Goal: Information Seeking & Learning: Learn about a topic

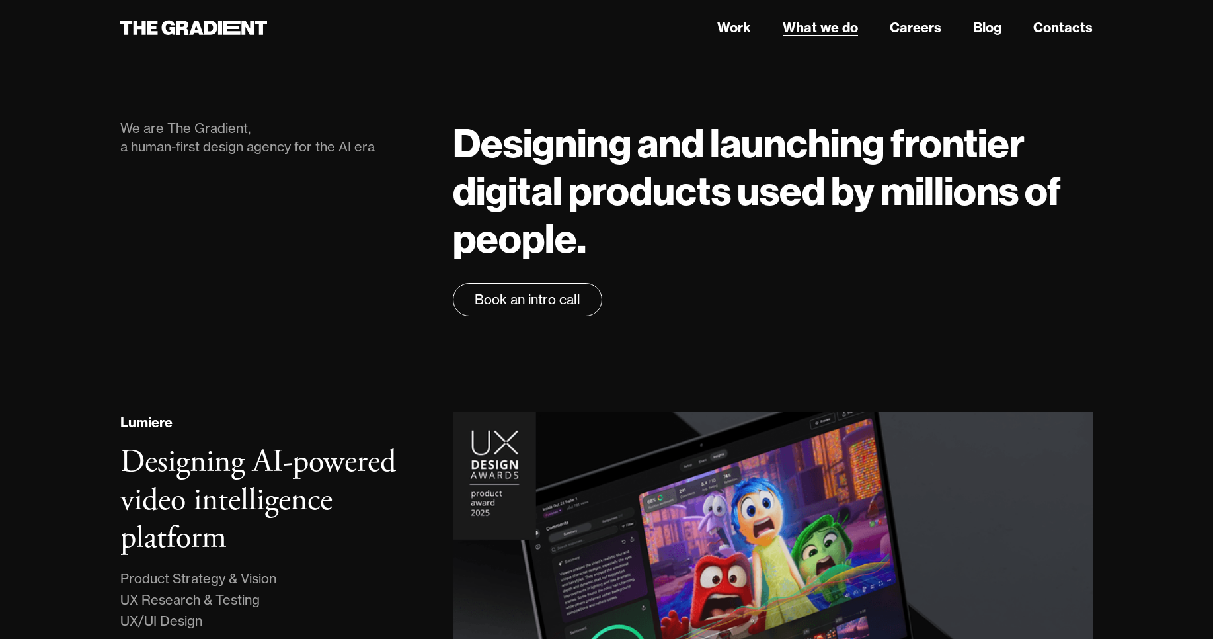
click at [812, 27] on link "What we do" at bounding box center [820, 28] width 75 height 20
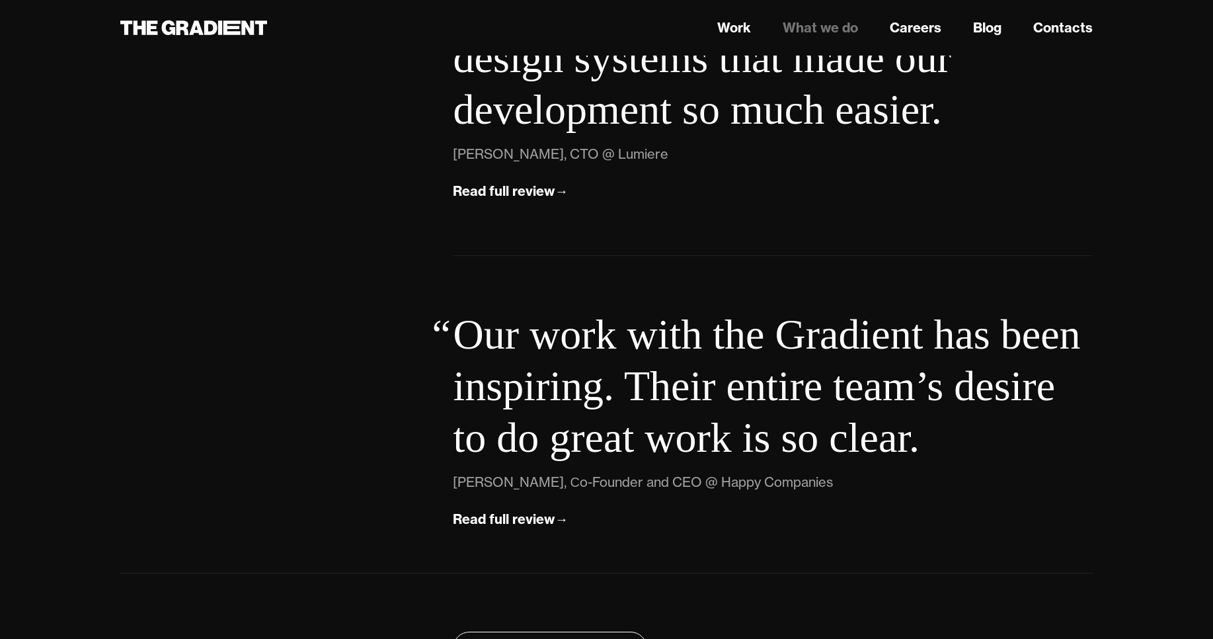
scroll to position [4431, 0]
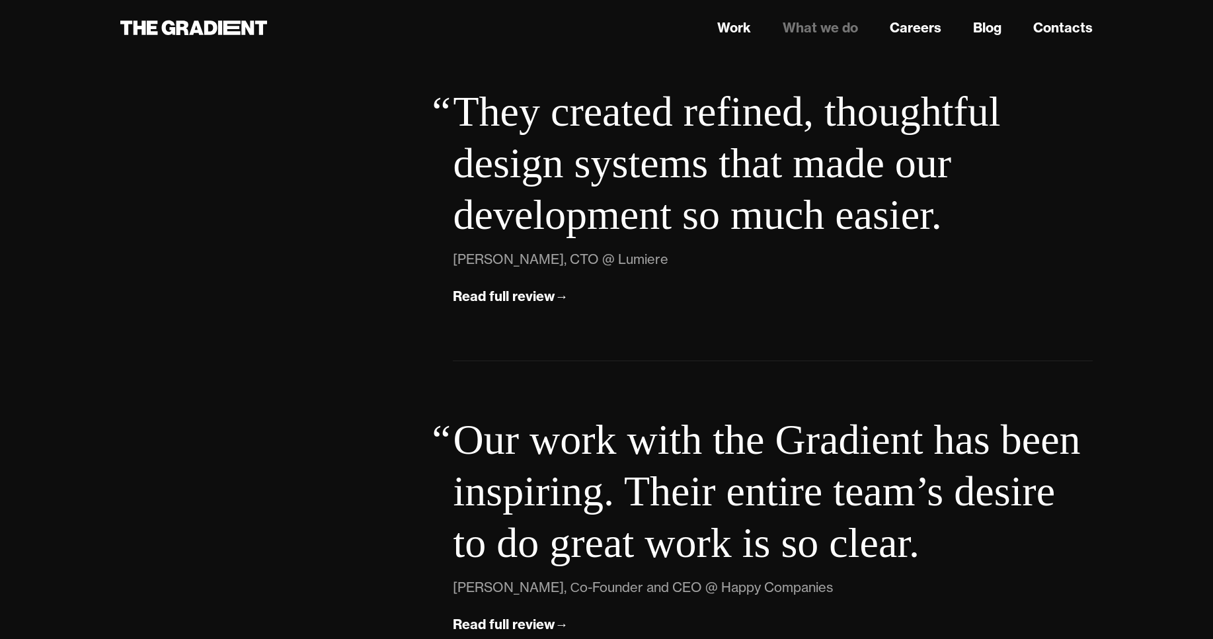
click at [465, 254] on div "Chris Simpkins, CTO @ Lumiere" at bounding box center [560, 259] width 215 height 21
drag, startPoint x: 465, startPoint y: 254, endPoint x: 561, endPoint y: 258, distance: 96.6
click at [561, 258] on div "Chris Simpkins, CTO @ Lumiere" at bounding box center [560, 259] width 215 height 21
copy div "Chris Simpkins, CTO"
click at [614, 263] on div "Chris Simpkins, CTO @ Lumiere" at bounding box center [560, 259] width 215 height 21
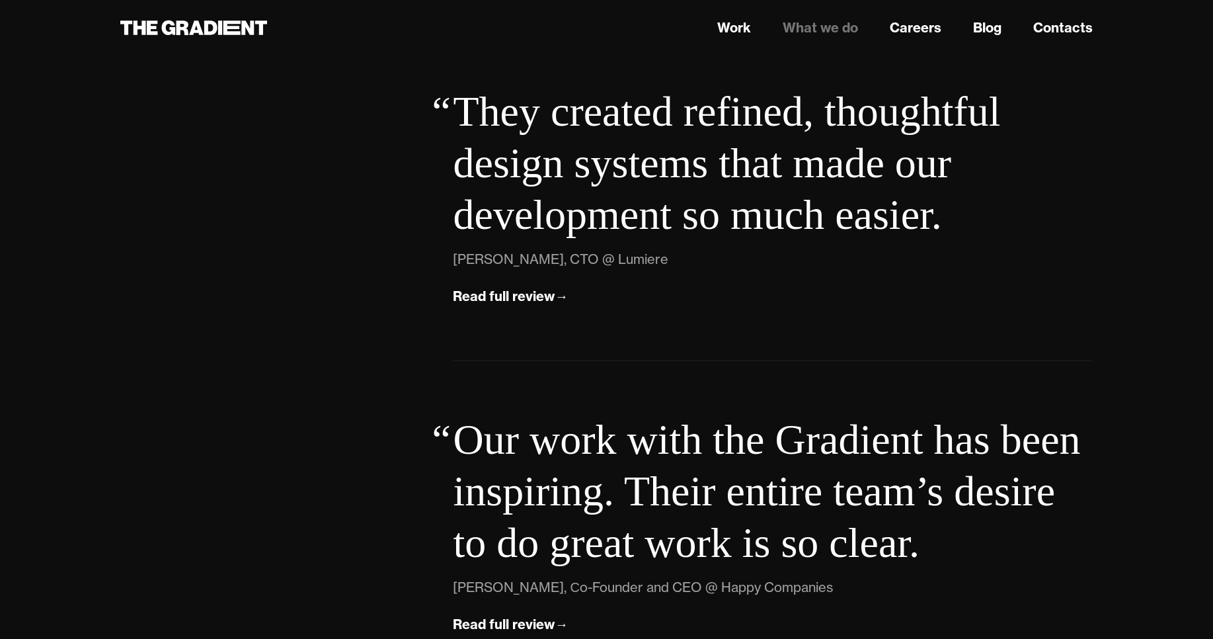
click at [586, 258] on div "Chris Simpkins, CTO @ Lumiere" at bounding box center [560, 259] width 215 height 21
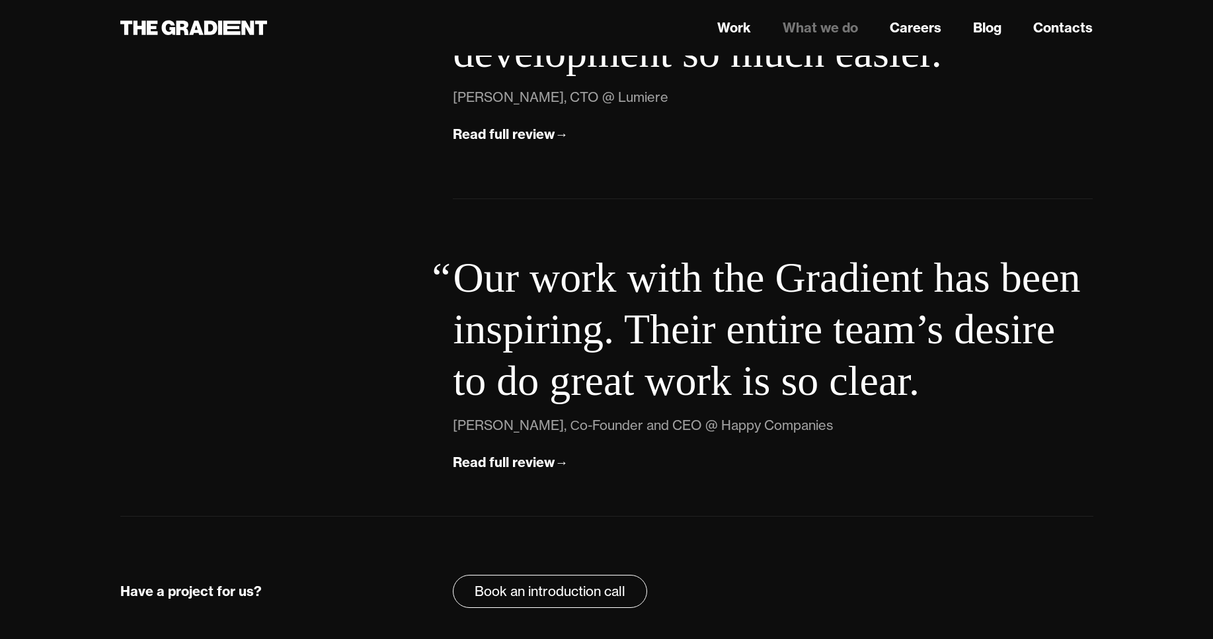
scroll to position [4669, 0]
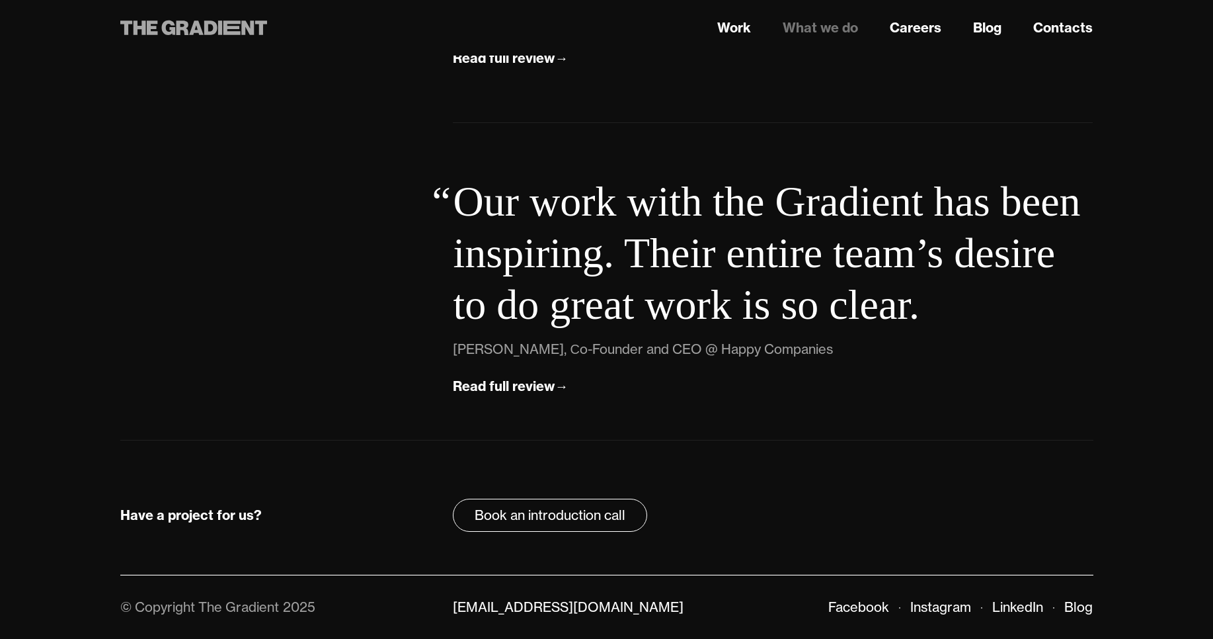
click at [228, 28] on icon at bounding box center [231, 27] width 17 height 15
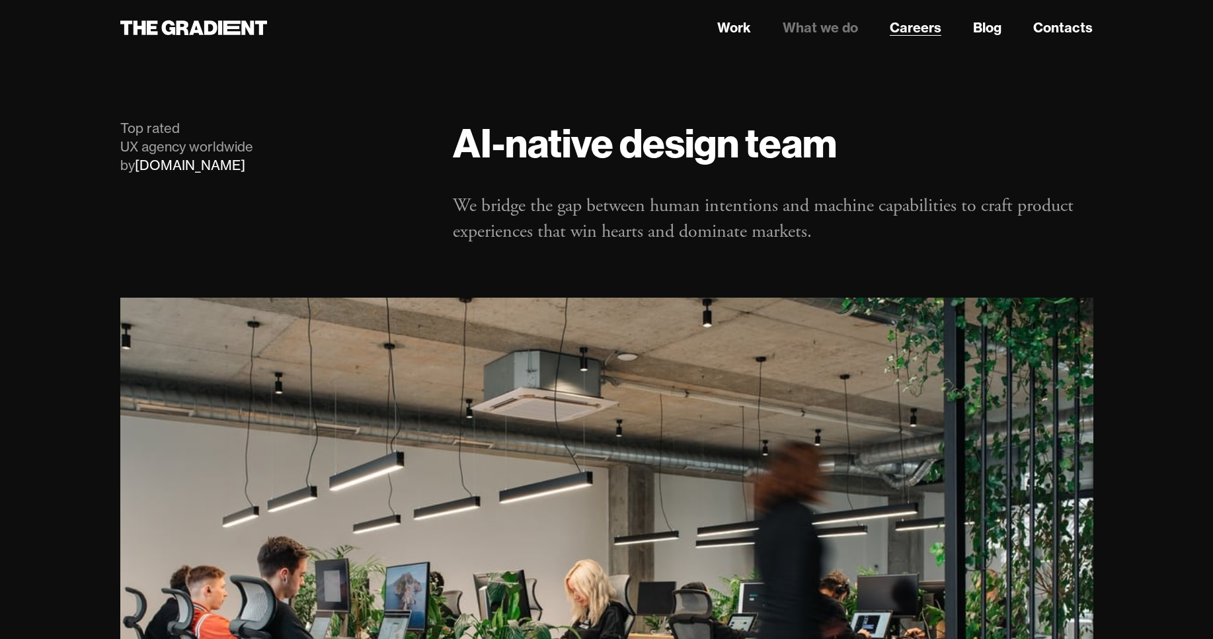
click at [917, 23] on link "Careers" at bounding box center [916, 28] width 52 height 20
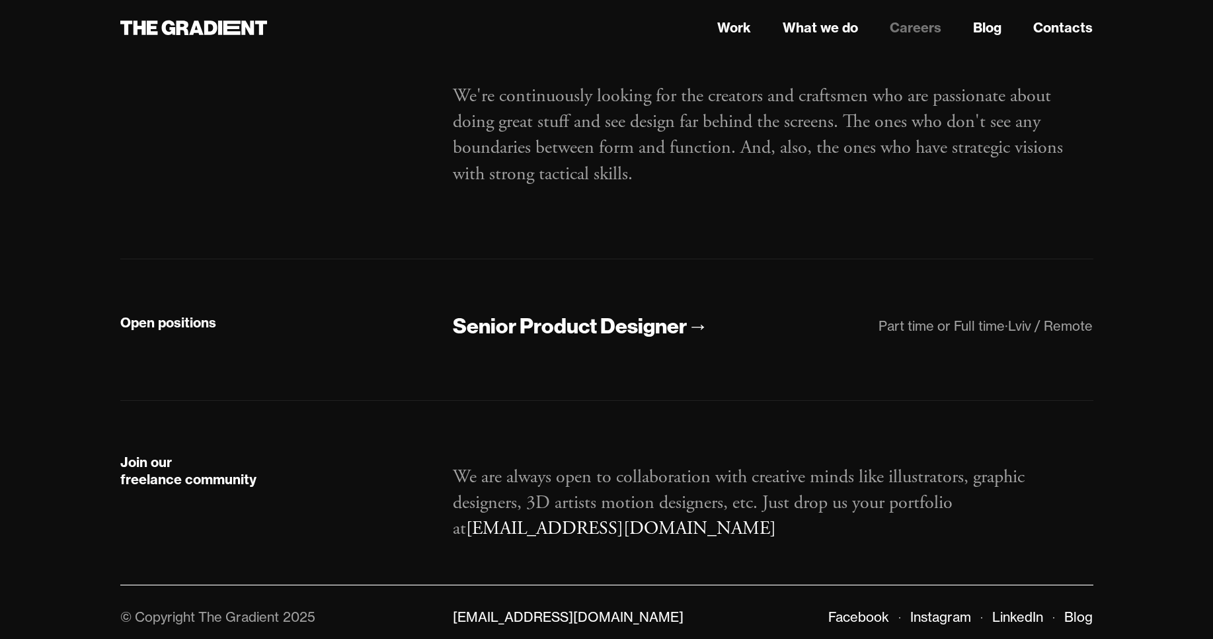
scroll to position [120, 0]
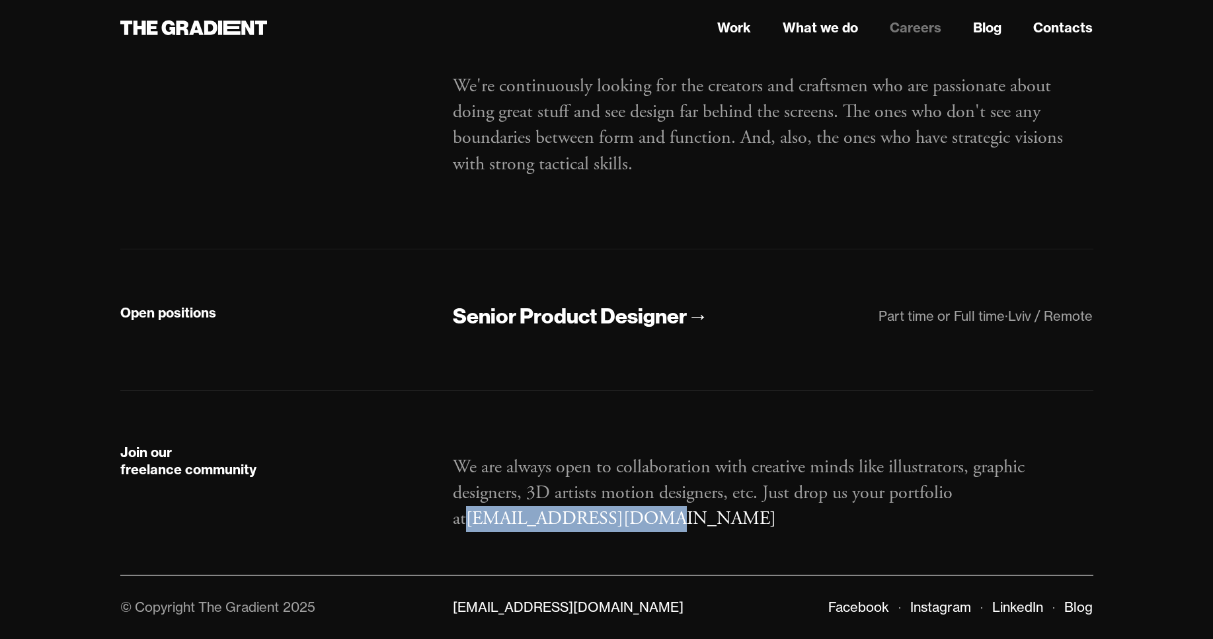
drag, startPoint x: 649, startPoint y: 528, endPoint x: 441, endPoint y: 523, distance: 208.3
click at [441, 523] on div "We are always open to collaboration with creative minds like illustrators, grap…" at bounding box center [773, 488] width 666 height 89
click at [766, 523] on p "We are always open to collaboration with creative minds like illustrators, grap…" at bounding box center [773, 493] width 640 height 78
click at [689, 410] on div "Join our freelance community We are always open to collaboration with creative …" at bounding box center [606, 483] width 973 height 184
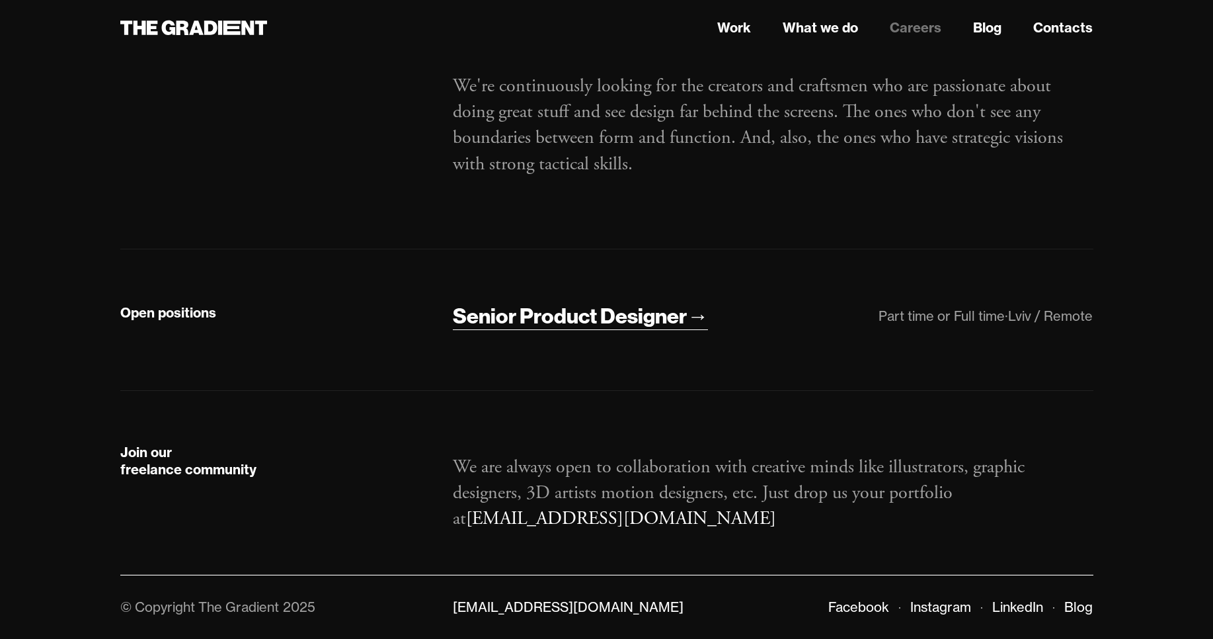
click at [608, 315] on div "Senior Product Designer" at bounding box center [570, 316] width 234 height 28
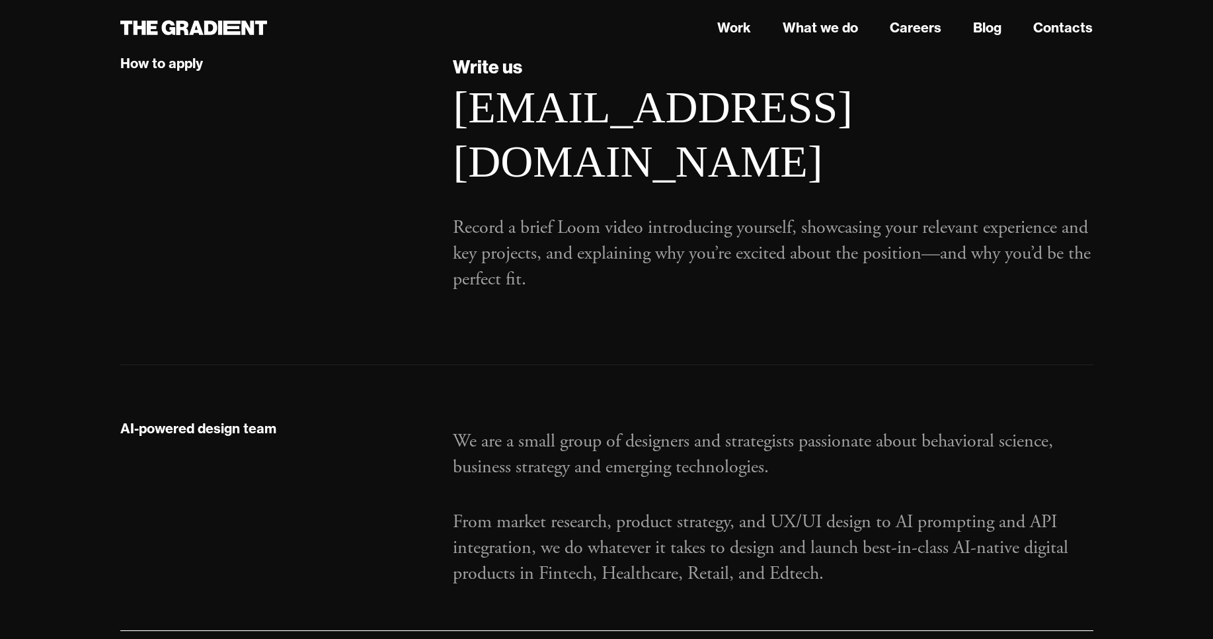
scroll to position [1242, 0]
